Goal: Find specific page/section: Find specific page/section

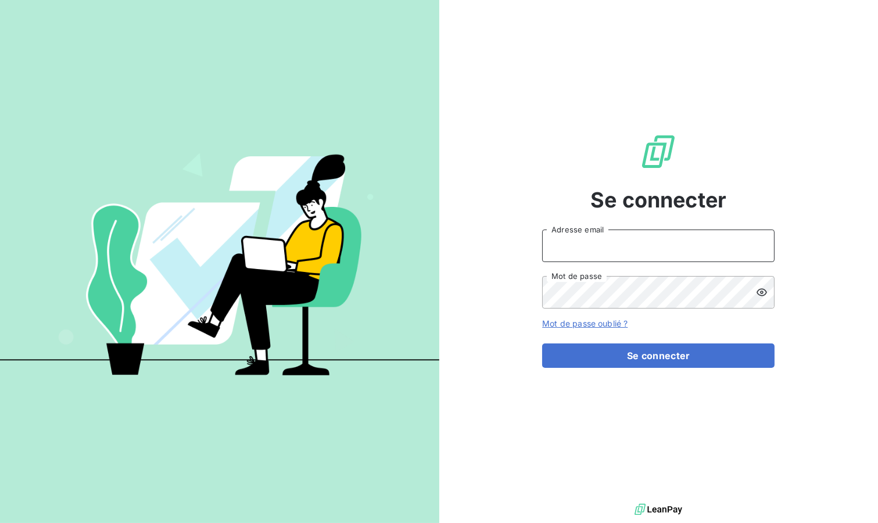
type input "[EMAIL_ADDRESS][DOMAIN_NAME]"
click at [610, 348] on button "Se connecter" at bounding box center [658, 356] width 233 height 24
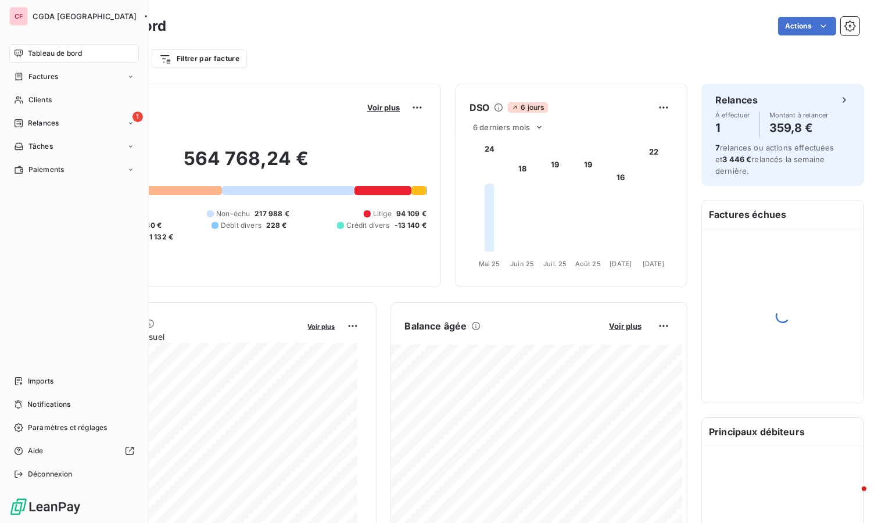
click at [30, 99] on span "Clients" at bounding box center [39, 100] width 23 height 10
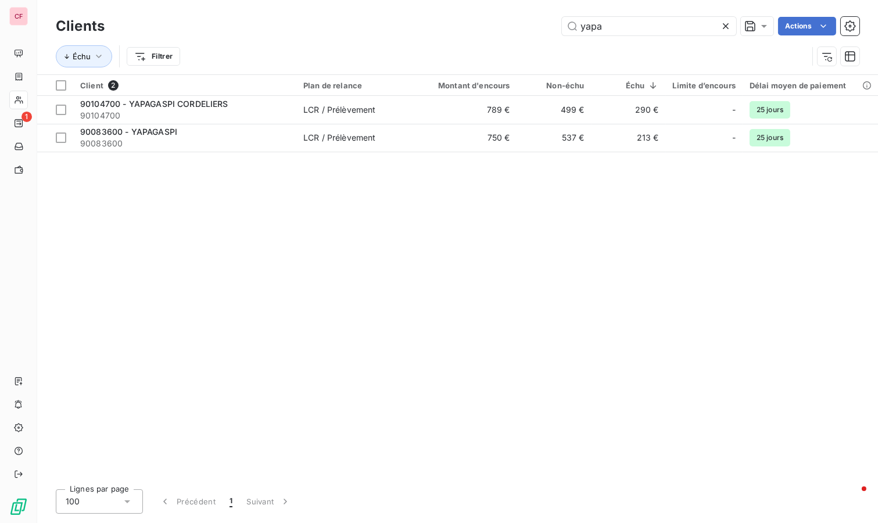
type input "yapa"
click at [291, 110] on td "90104700 - YAPAGASPI CORDELIERS 90104700" at bounding box center [184, 110] width 223 height 28
